Goal: Task Accomplishment & Management: Use online tool/utility

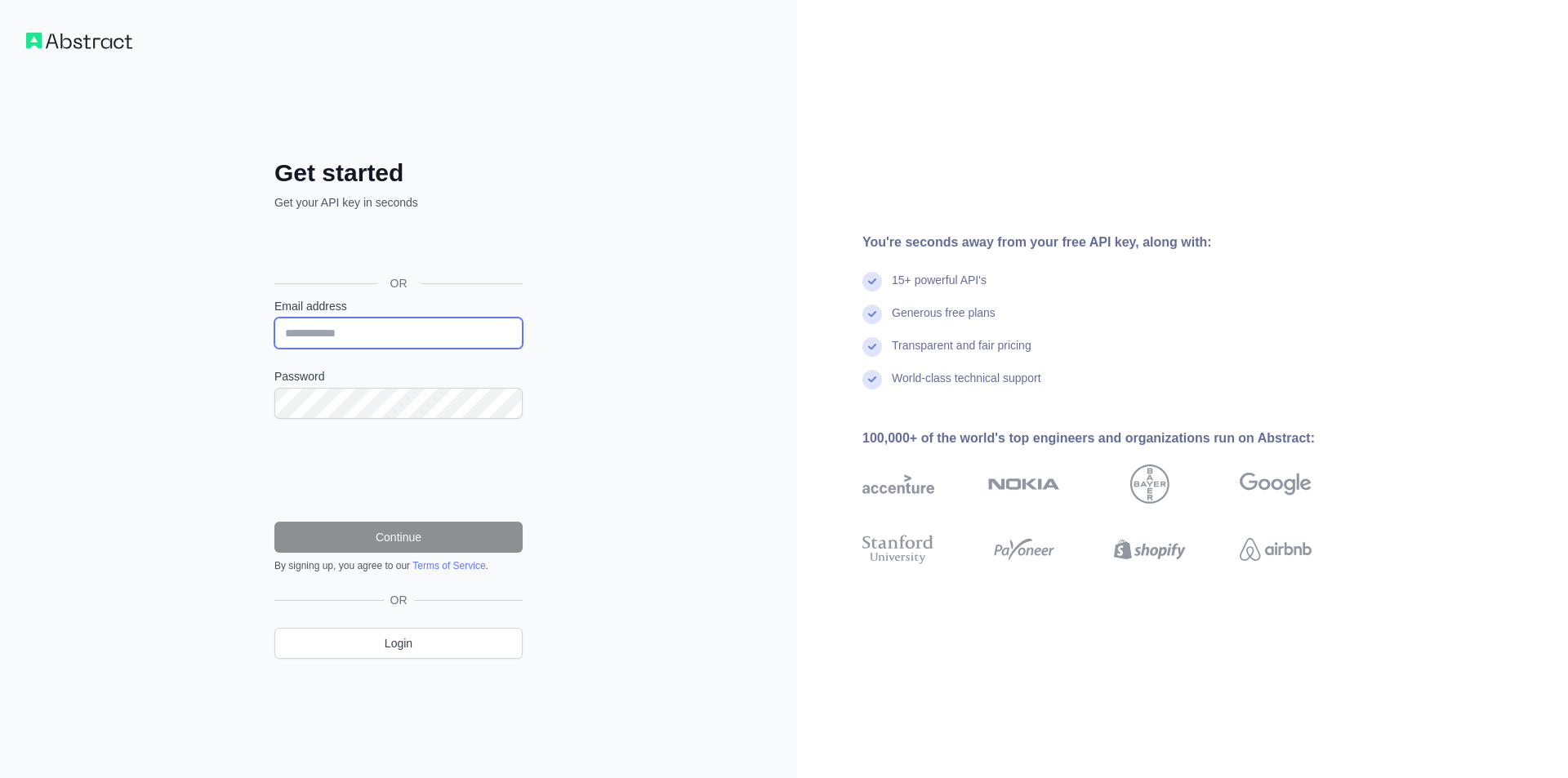
click at [359, 336] on input "Email address" at bounding box center [398, 333] width 248 height 31
type input "**********"
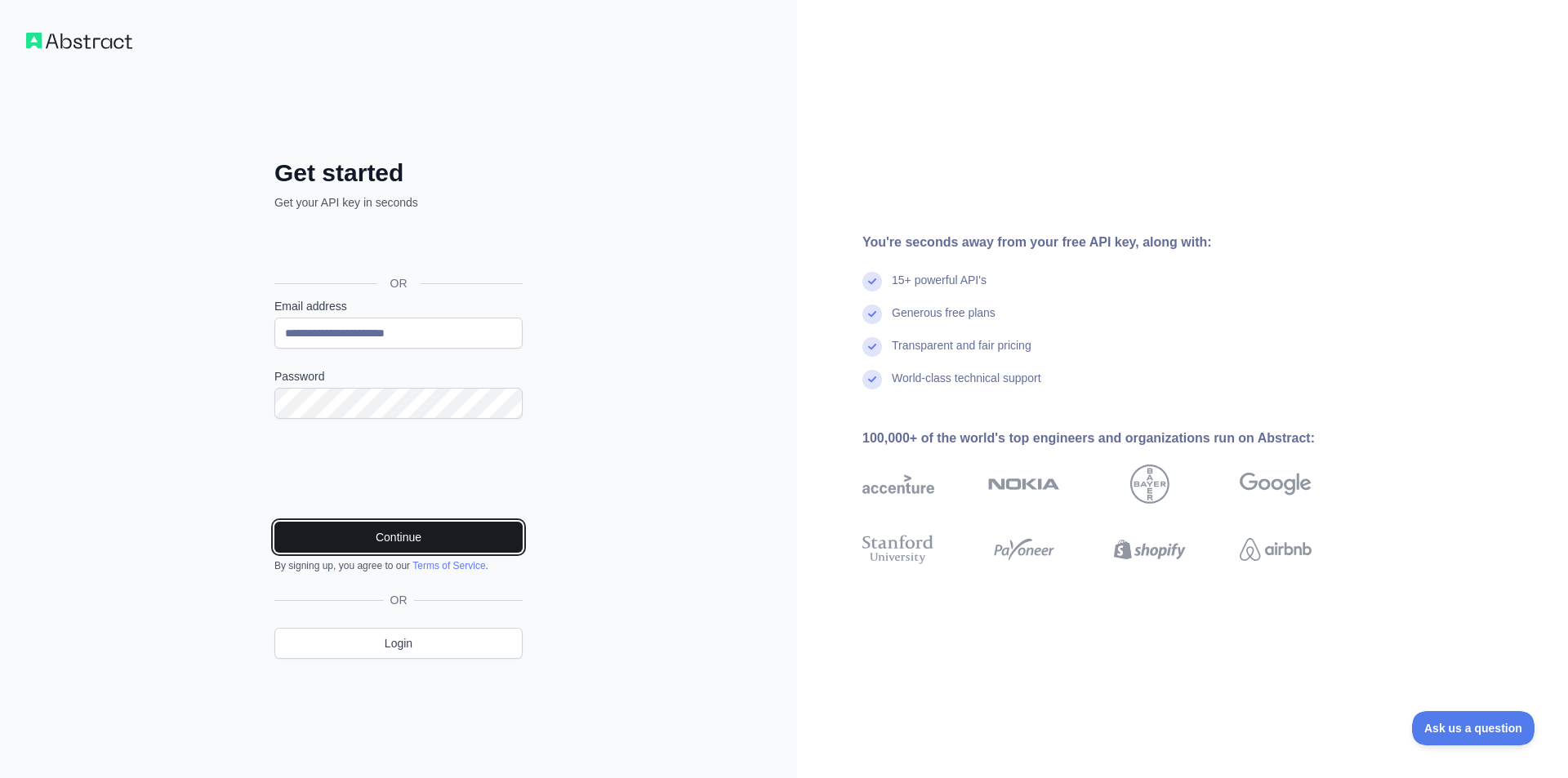
click at [393, 535] on button "Continue" at bounding box center [398, 537] width 248 height 31
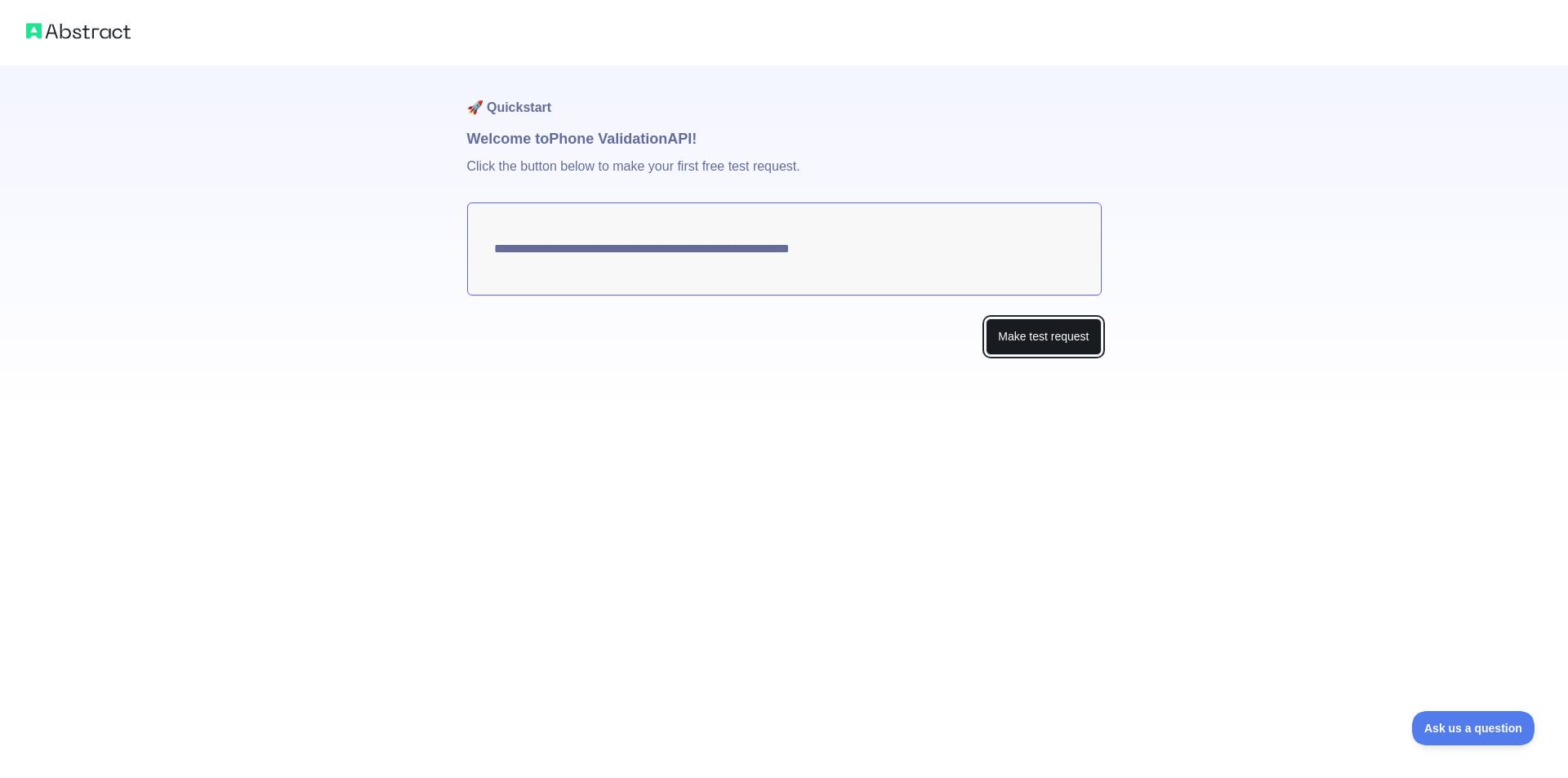
click at [1083, 340] on button "Make test request" at bounding box center [1043, 337] width 115 height 37
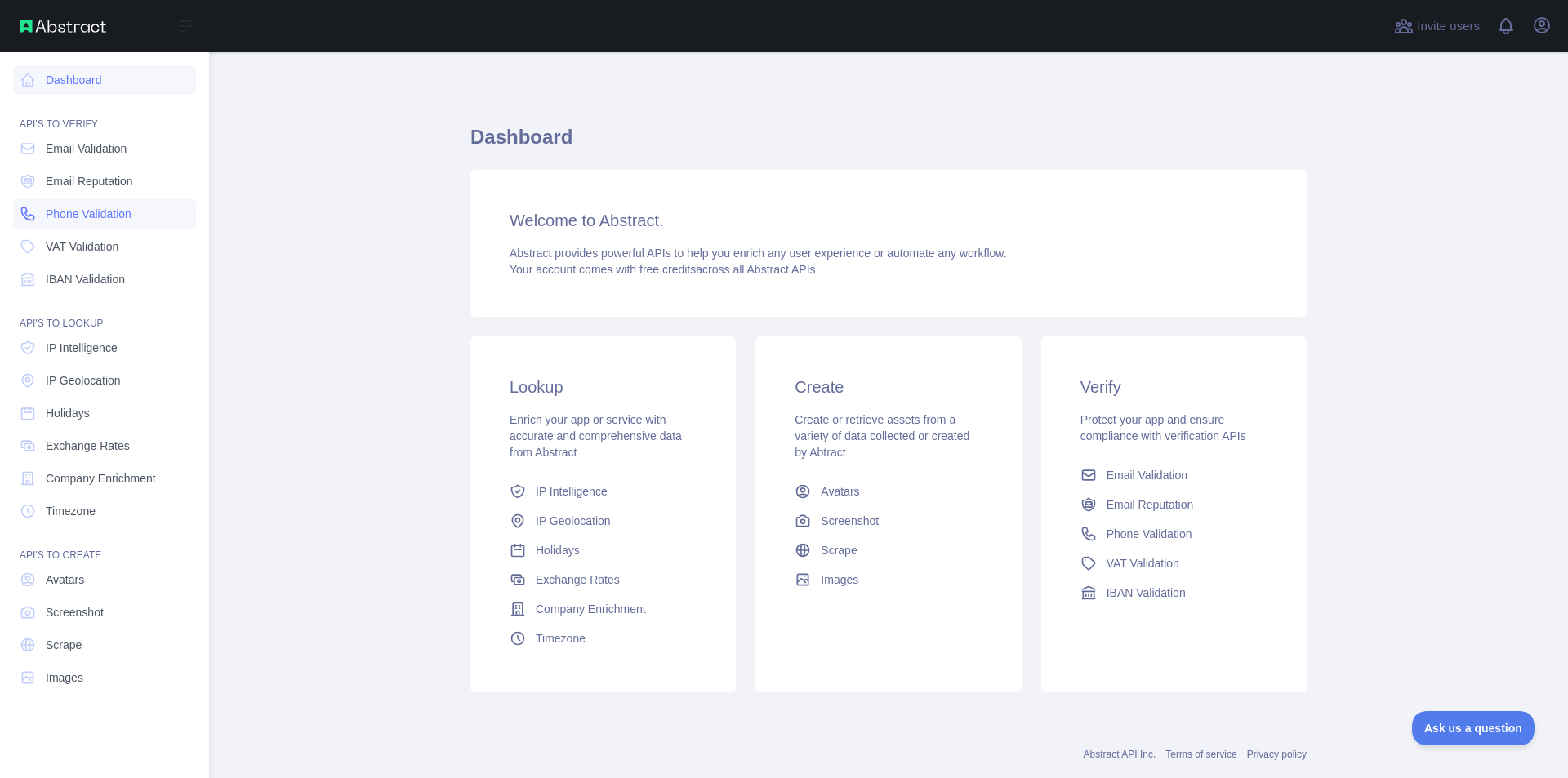
click at [85, 210] on span "Phone Validation" at bounding box center [88, 214] width 85 height 16
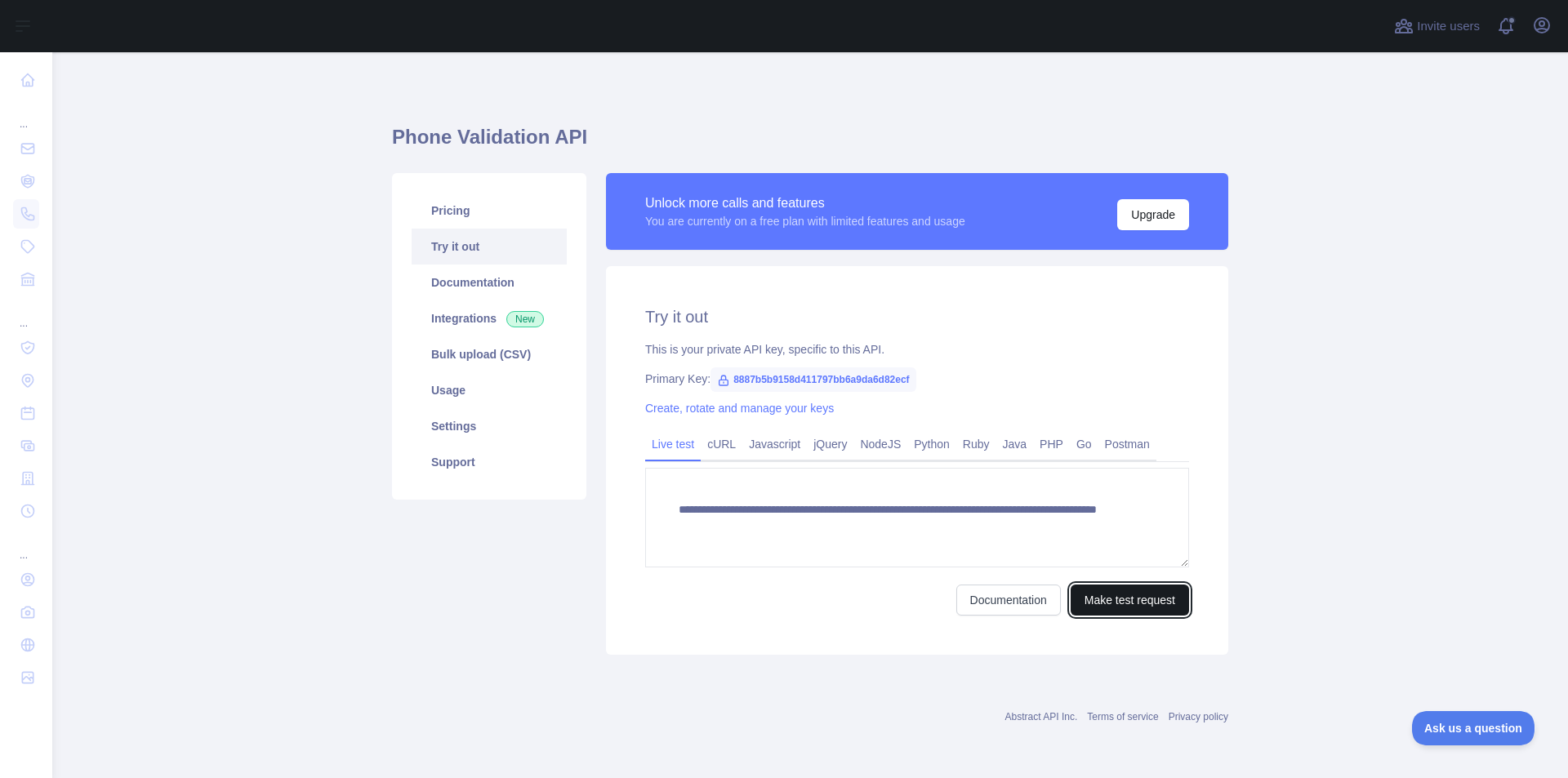
click at [1116, 596] on button "Make test request" at bounding box center [1130, 600] width 119 height 31
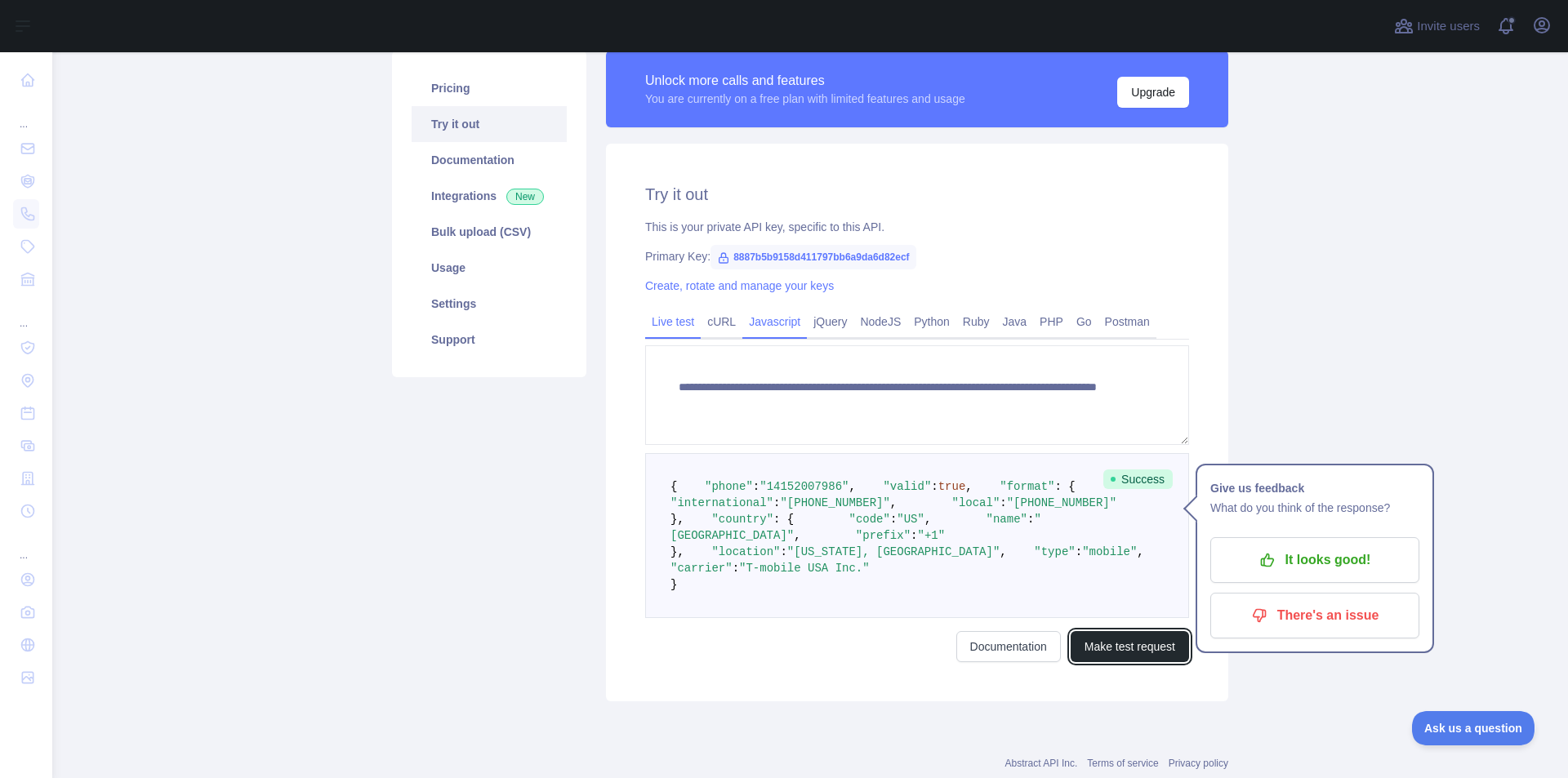
scroll to position [314, 0]
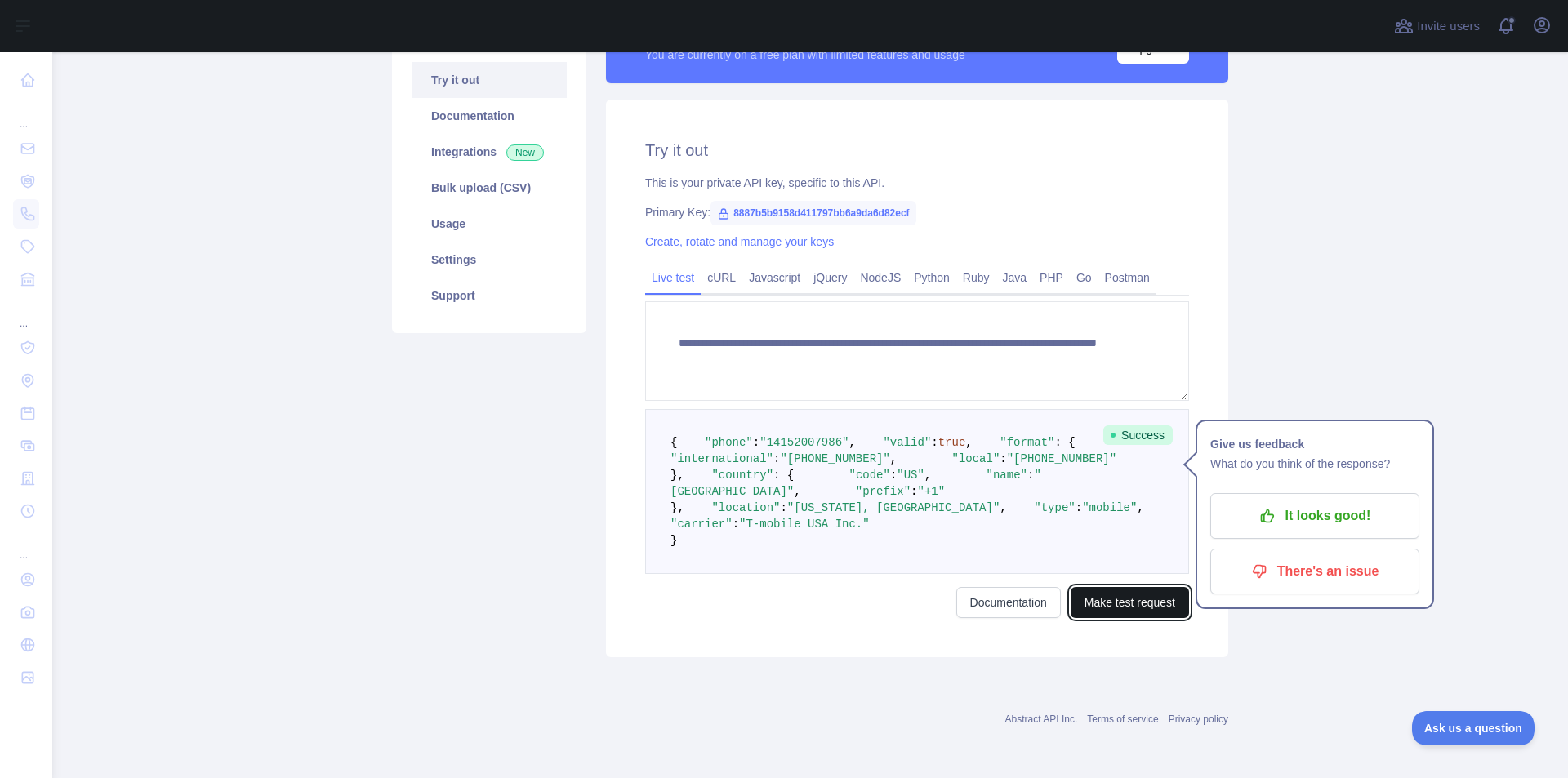
click at [1143, 605] on button "Make test request" at bounding box center [1130, 603] width 119 height 31
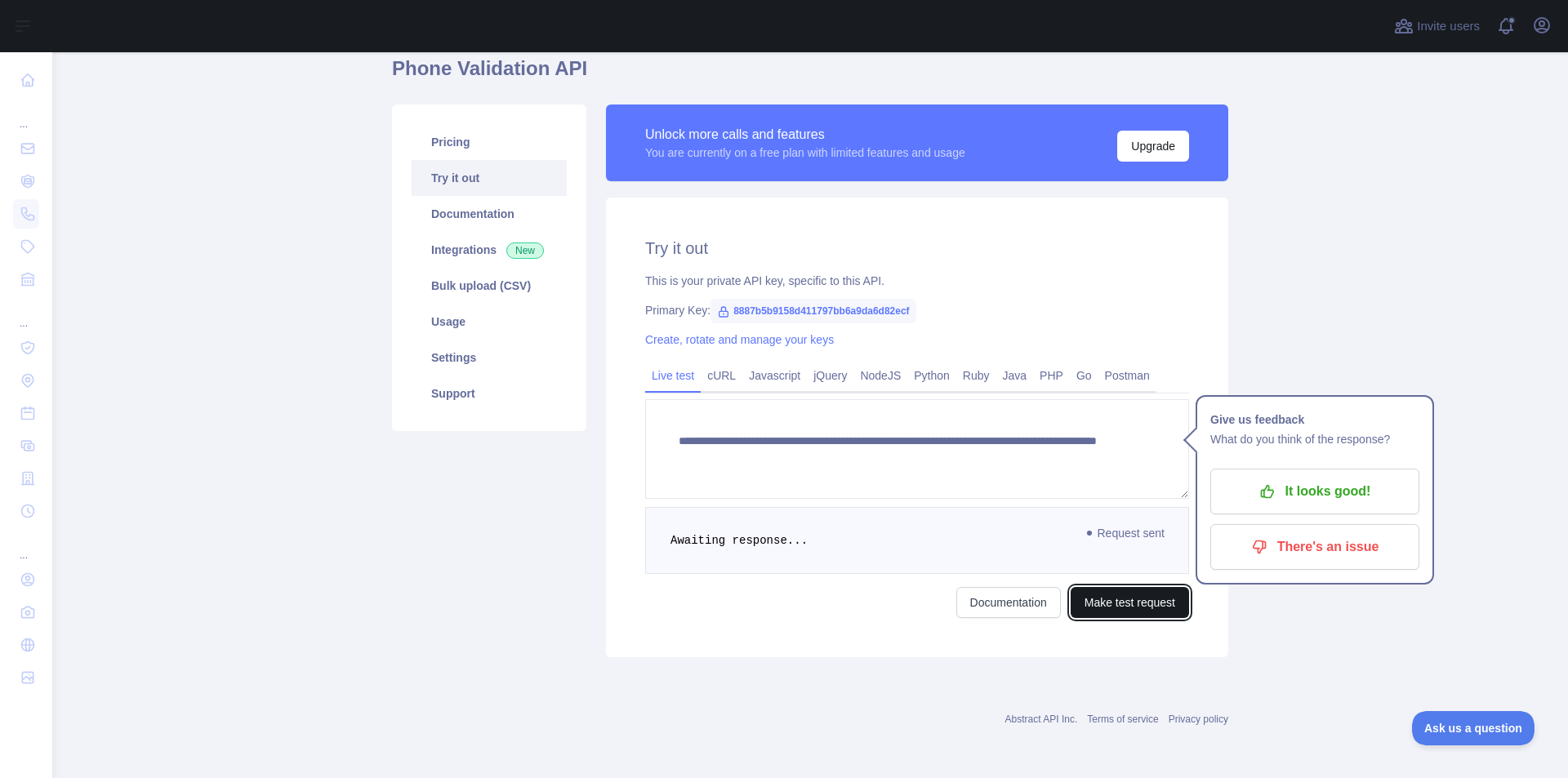
click at [1143, 605] on button "Make test request" at bounding box center [1130, 603] width 119 height 31
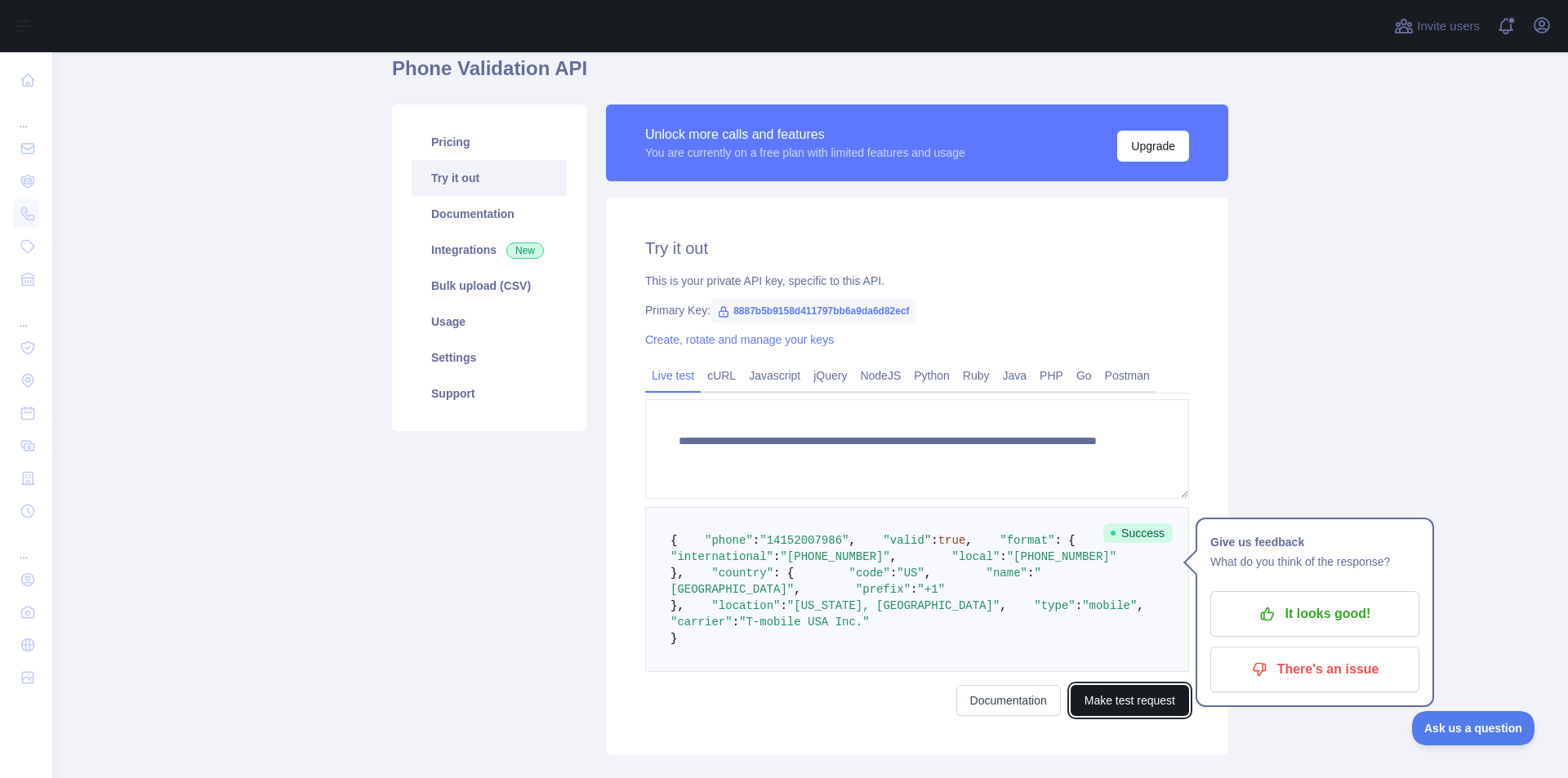
scroll to position [314, 0]
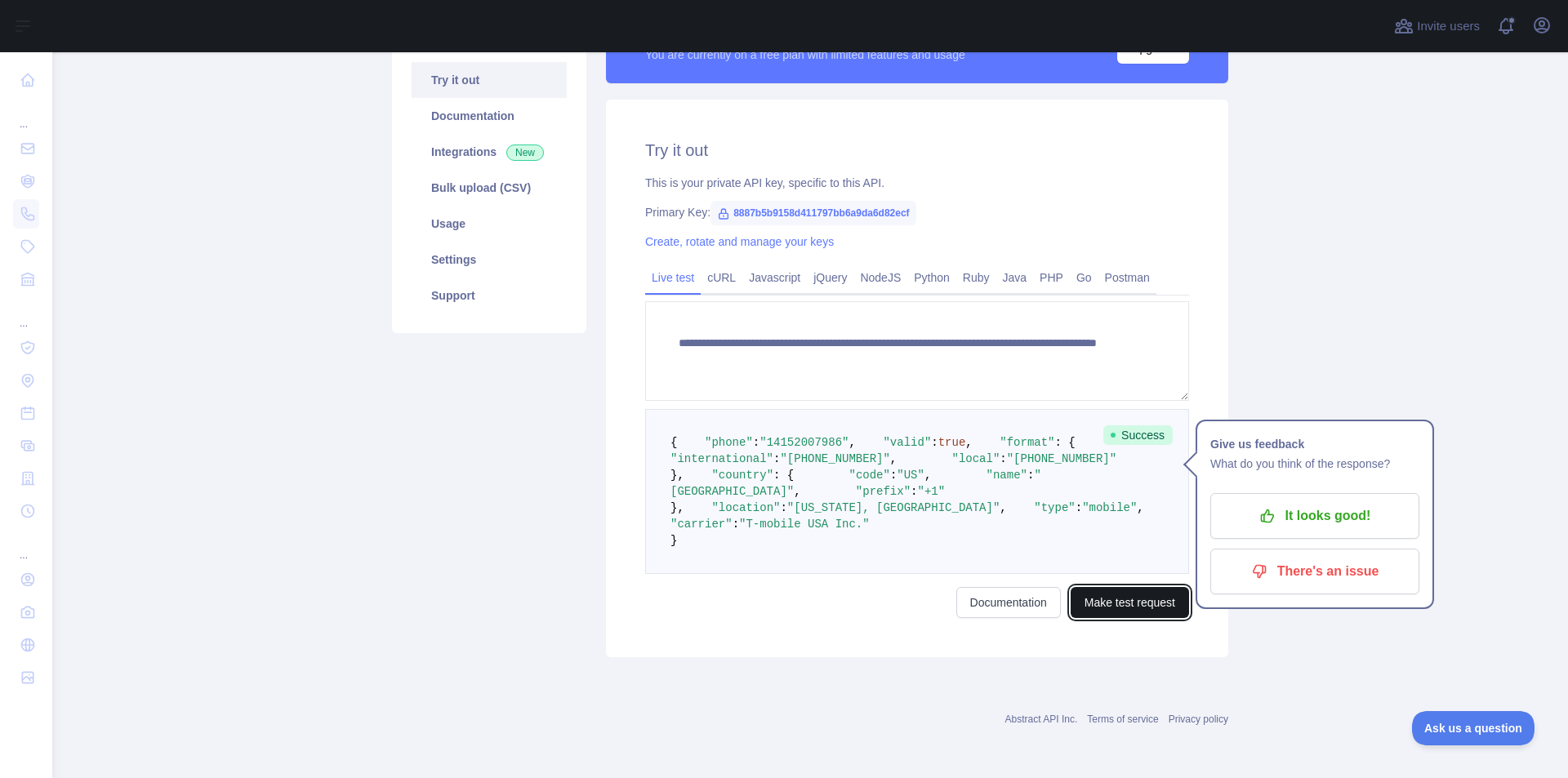
click at [1143, 605] on button "Make test request" at bounding box center [1130, 603] width 119 height 31
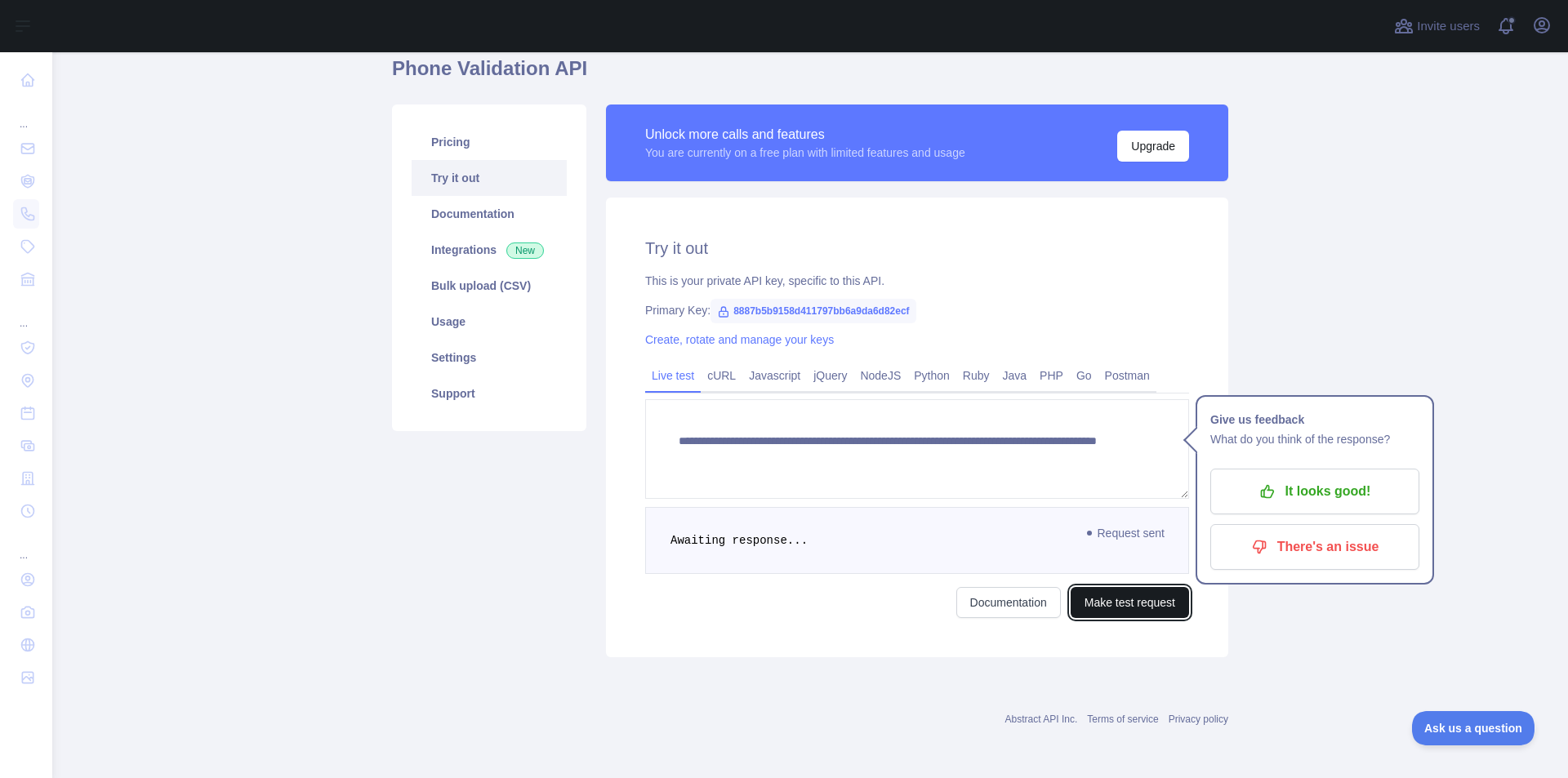
scroll to position [68, 0]
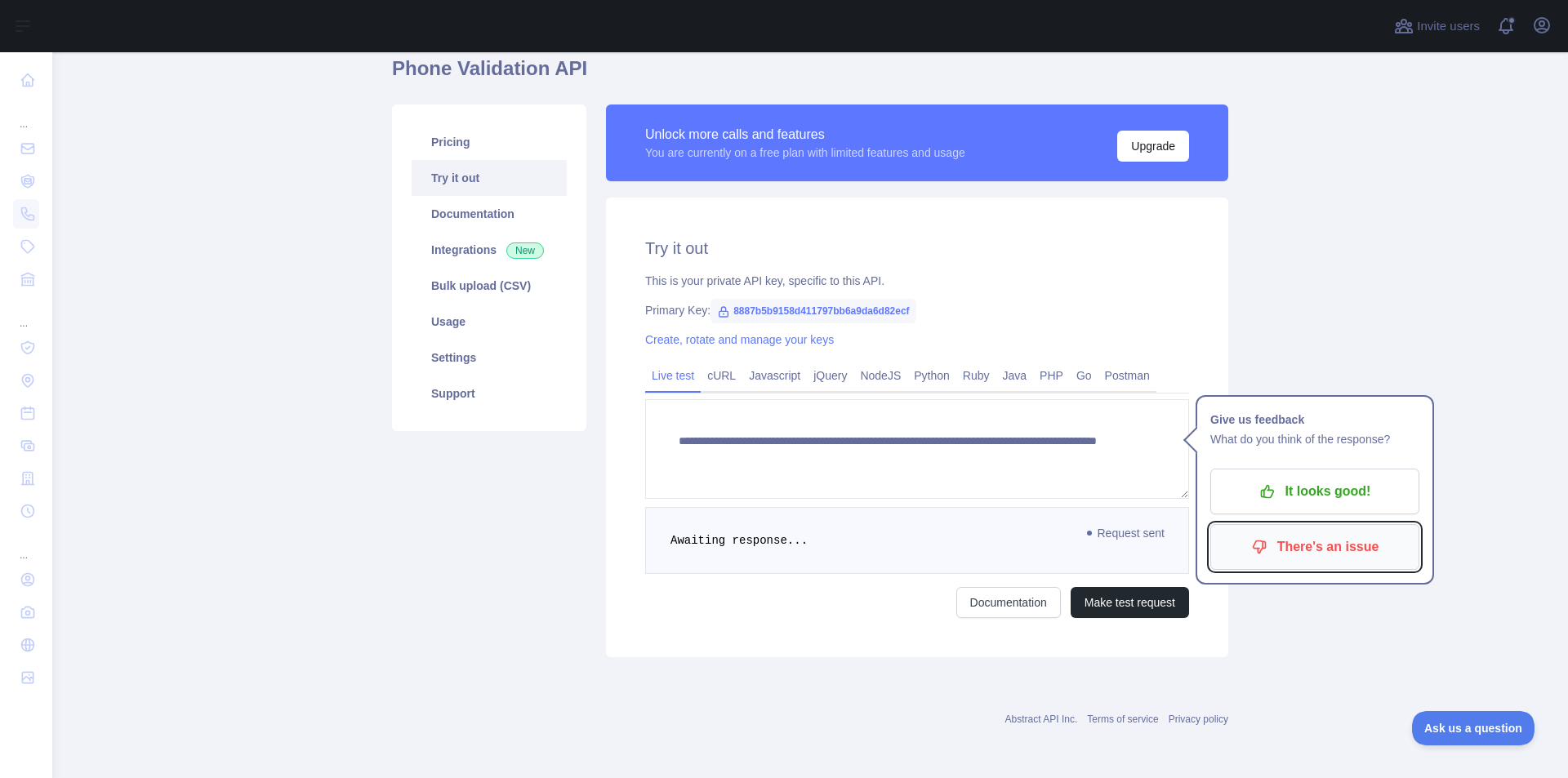
click at [1334, 561] on p "There's an issue" at bounding box center [1315, 547] width 184 height 28
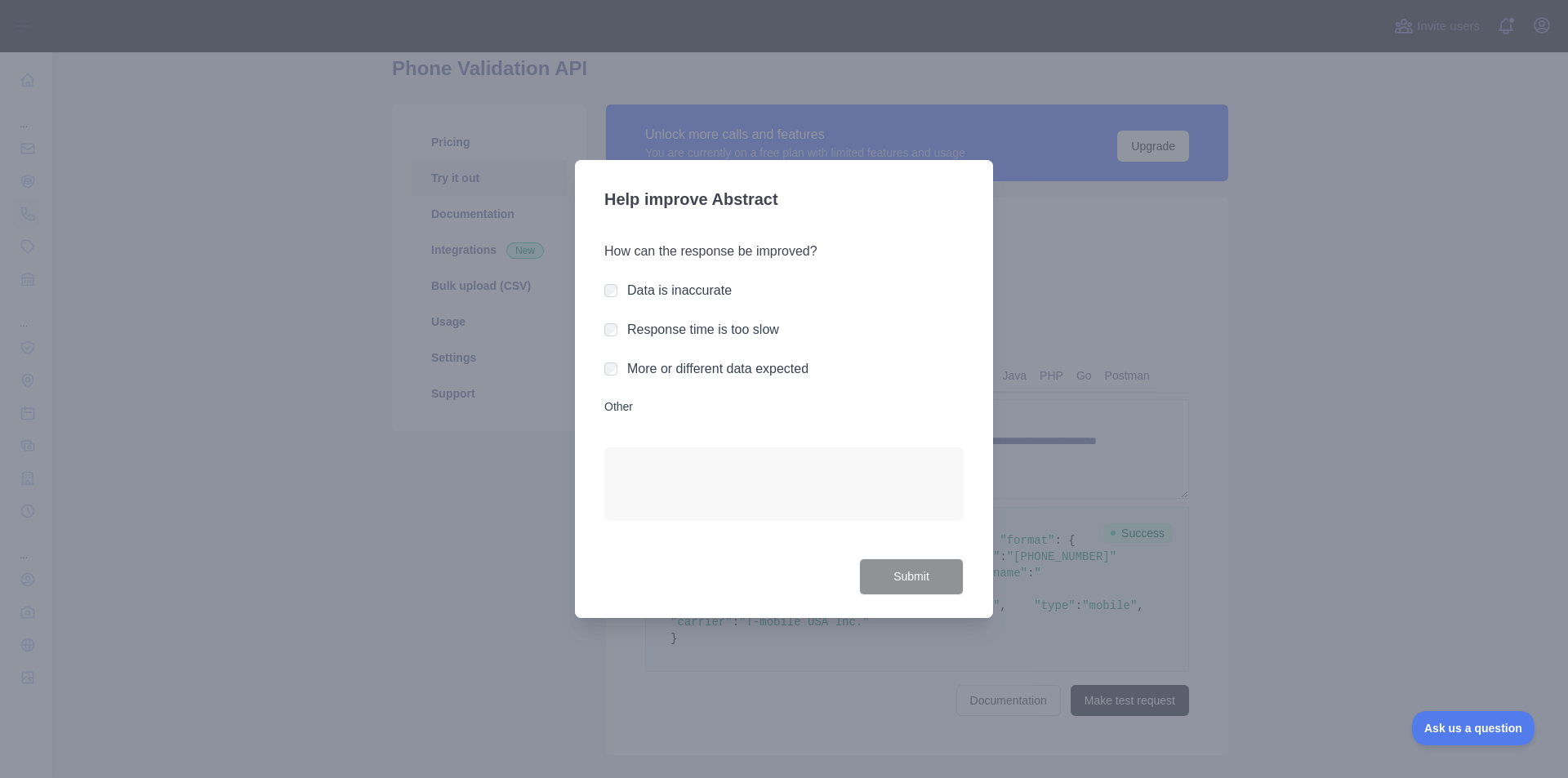
click at [665, 279] on div "How can the response be improved? Data is inaccurate Response time is too slow …" at bounding box center [784, 390] width 359 height 337
click at [665, 297] on label "Data is inaccurate" at bounding box center [679, 289] width 104 height 13
click at [914, 588] on button "Submit" at bounding box center [911, 577] width 104 height 37
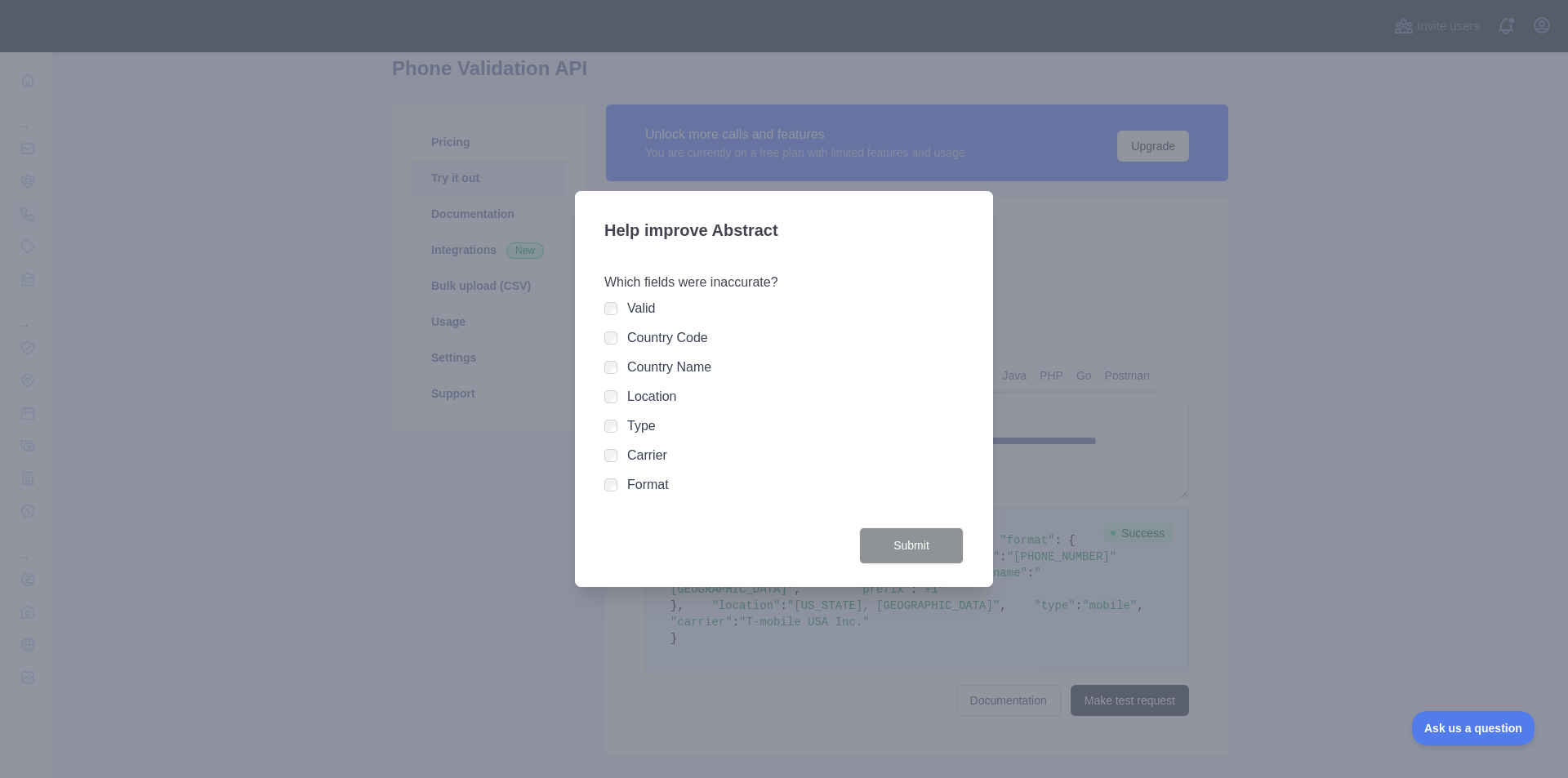
click at [648, 303] on label "Valid" at bounding box center [641, 307] width 28 height 13
click at [913, 539] on button "Submit" at bounding box center [911, 545] width 104 height 37
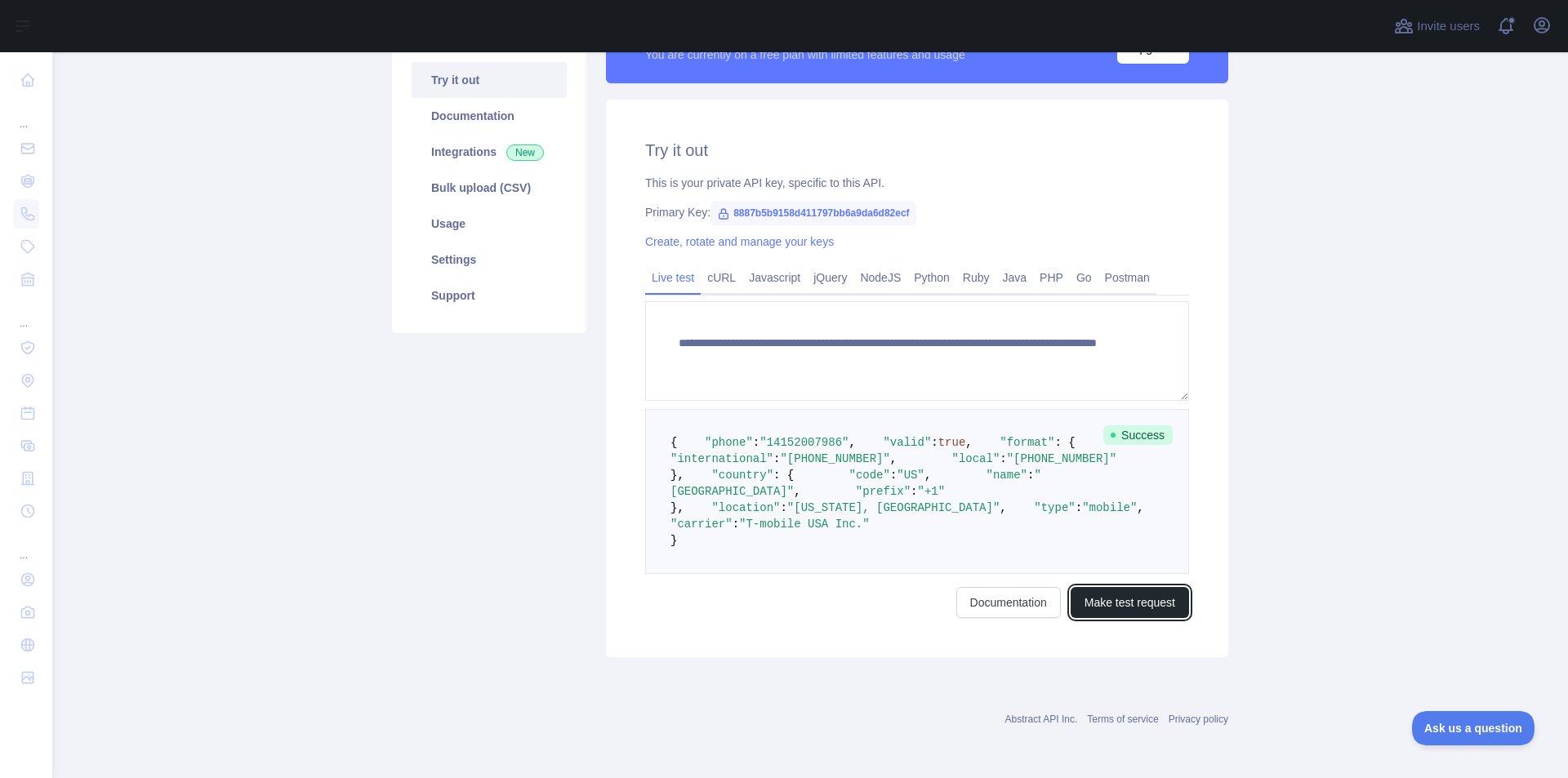
scroll to position [95, 0]
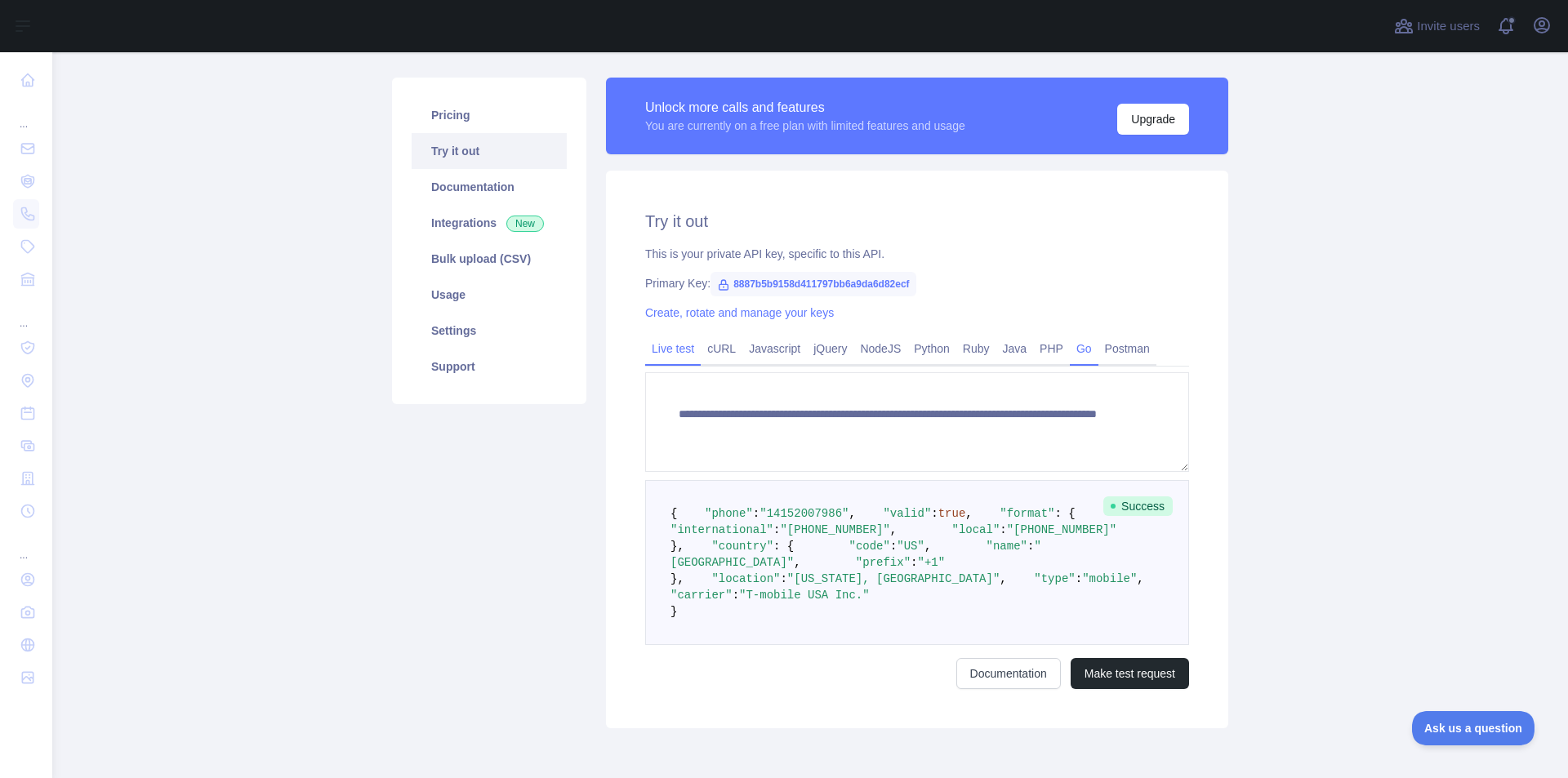
click at [1074, 345] on link "Go" at bounding box center [1085, 349] width 29 height 26
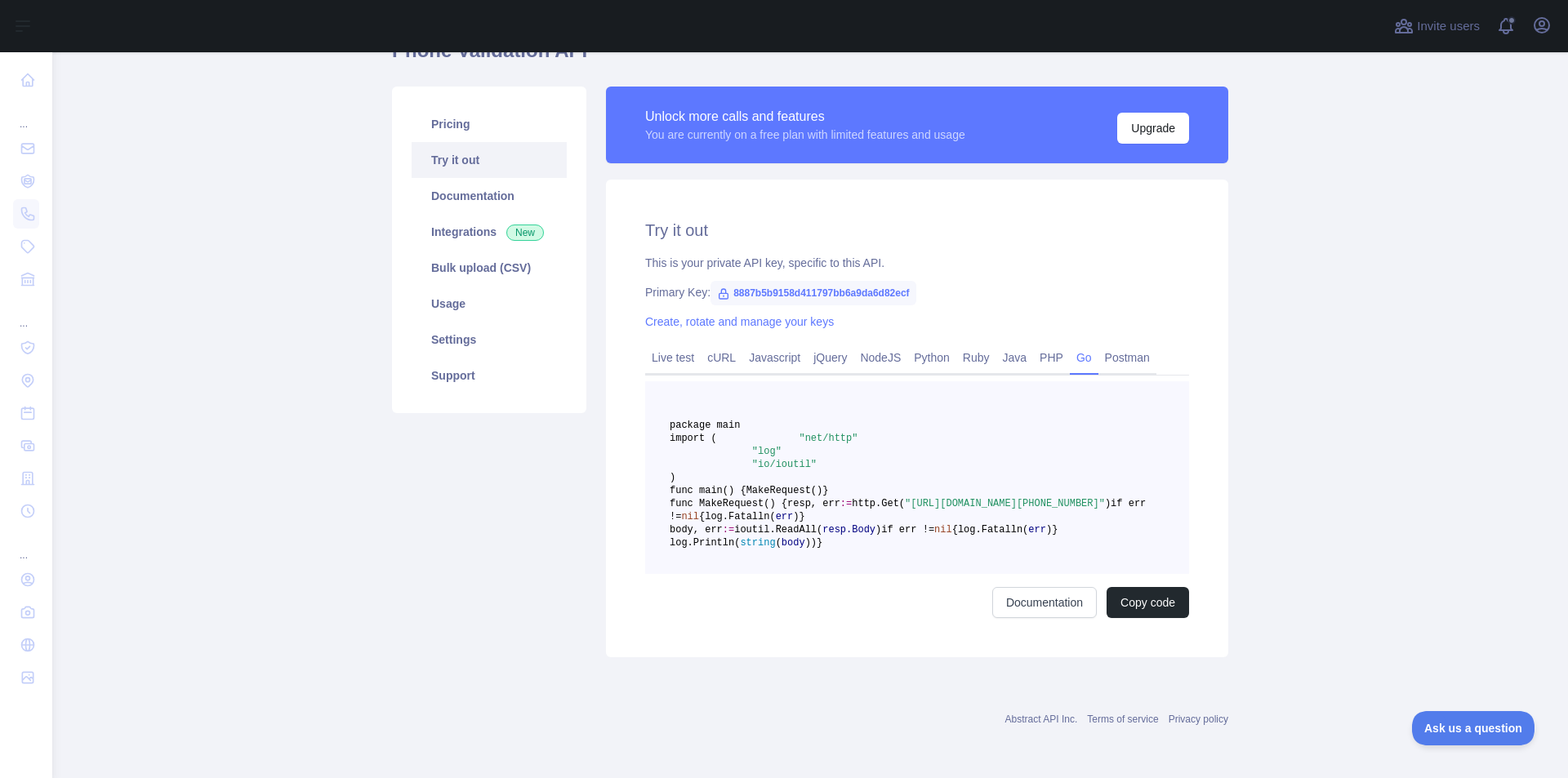
scroll to position [187, 0]
click at [1106, 345] on link "Postman" at bounding box center [1128, 358] width 58 height 26
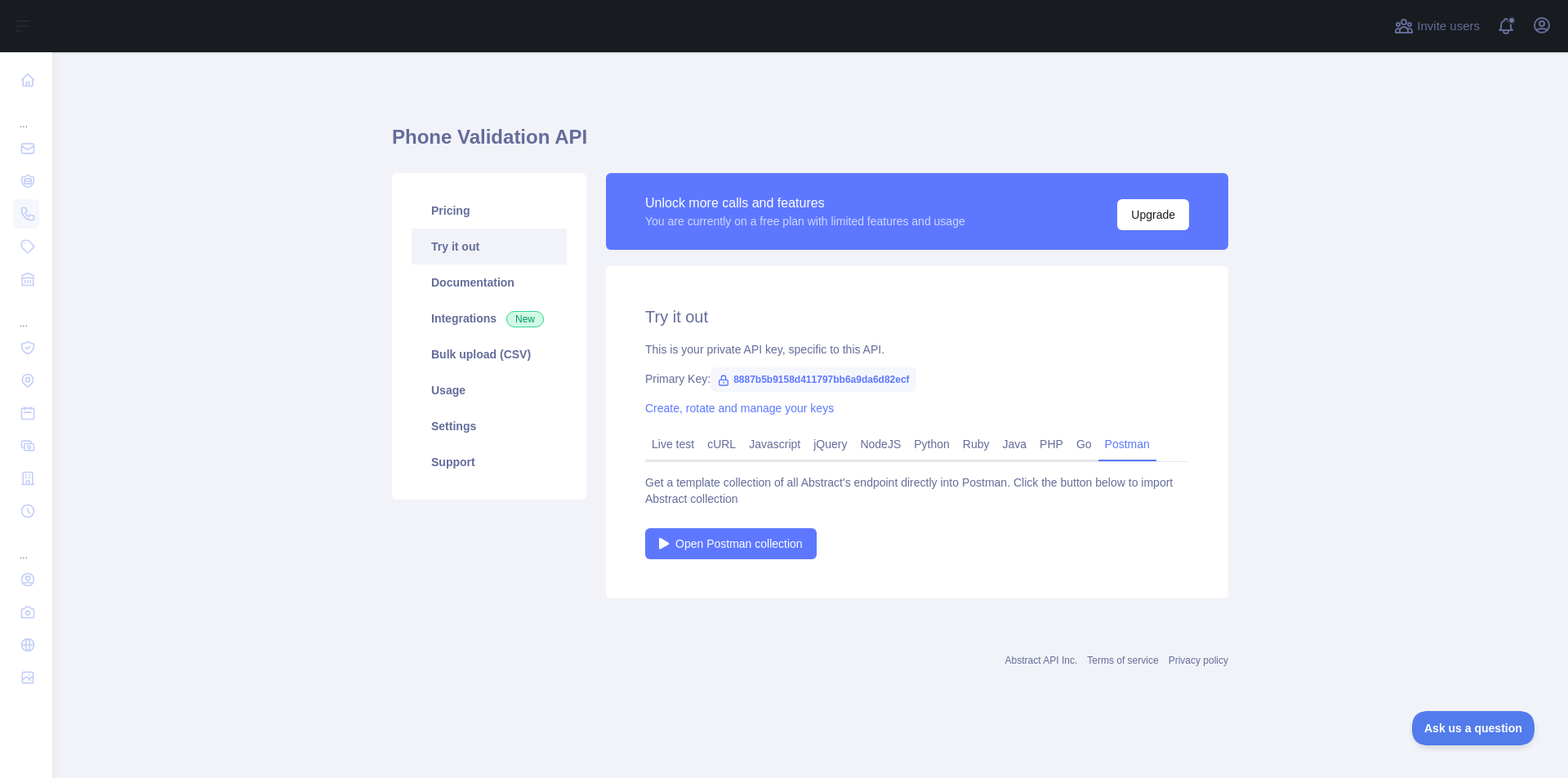
scroll to position [0, 0]
click at [660, 445] on link "Live test" at bounding box center [673, 444] width 56 height 26
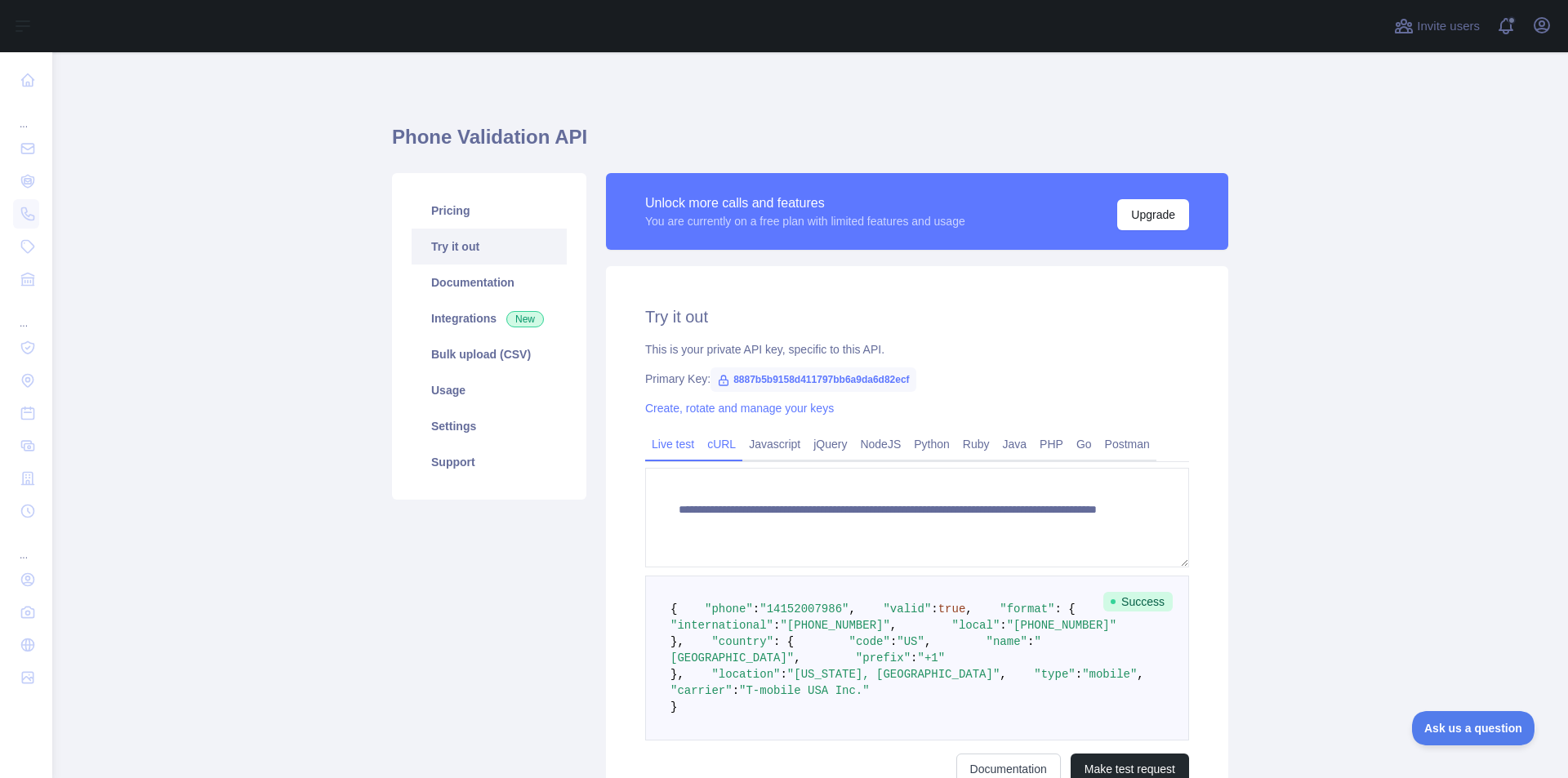
click at [723, 436] on link "cURL" at bounding box center [722, 444] width 41 height 26
